Goal: Transaction & Acquisition: Register for event/course

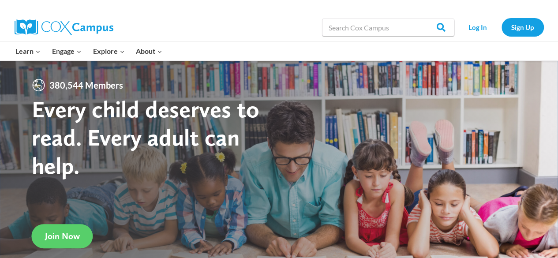
click at [500, 30] on li "Sign Up" at bounding box center [522, 27] width 47 height 18
click at [513, 30] on link "Sign Up" at bounding box center [522, 27] width 42 height 18
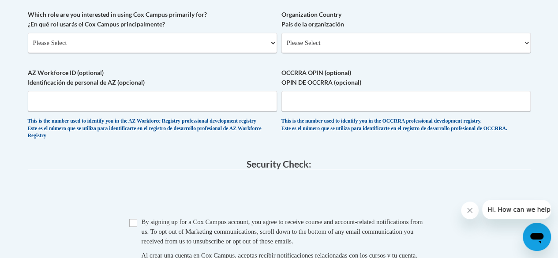
scroll to position [537, 0]
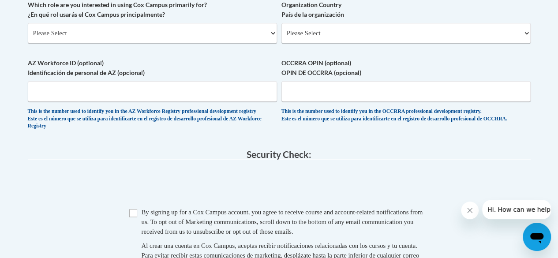
click at [473, 209] on button "Close message from company" at bounding box center [470, 211] width 18 height 18
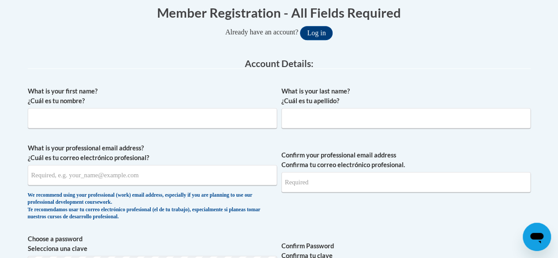
scroll to position [123, 0]
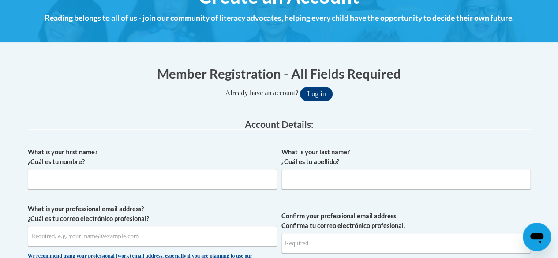
click at [473, 209] on span "Confirm your professional email address Confirma tu correo electrónico profesio…" at bounding box center [405, 245] width 249 height 82
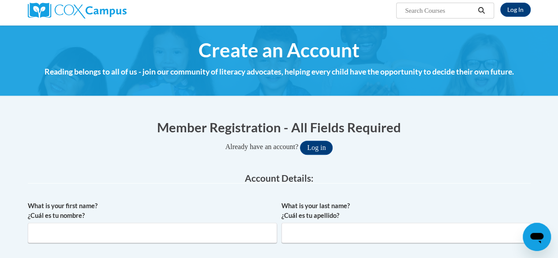
scroll to position [0, 0]
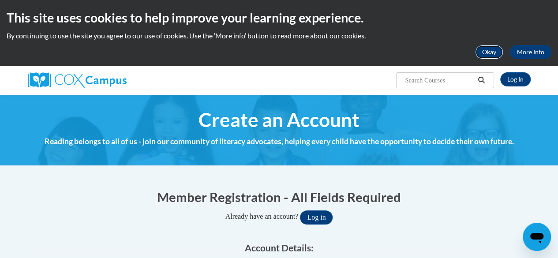
click at [497, 50] on button "Okay" at bounding box center [489, 52] width 28 height 14
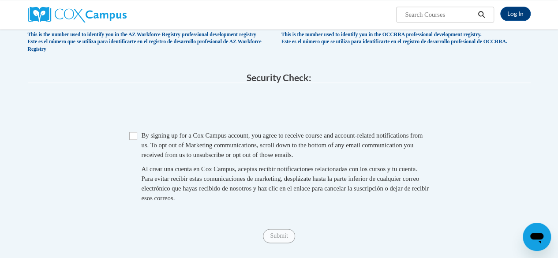
scroll to position [546, 0]
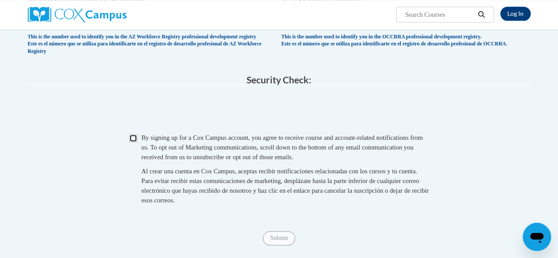
click at [133, 142] on input "Checkbox" at bounding box center [133, 138] width 8 height 8
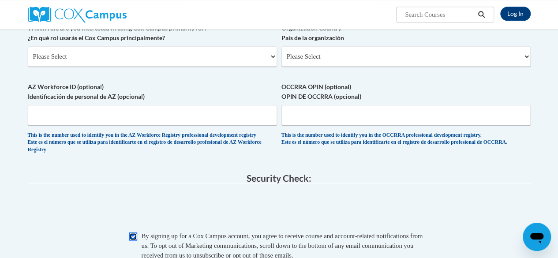
scroll to position [448, 0]
click at [132, 240] on input "Checkbox" at bounding box center [133, 236] width 8 height 8
checkbox input "false"
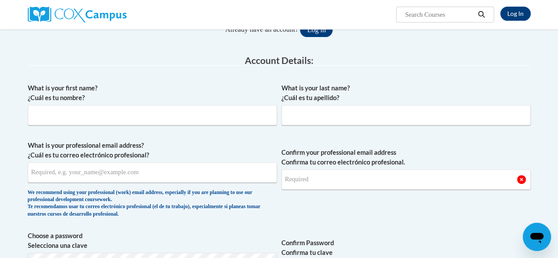
scroll to position [113, 0]
